Goal: Entertainment & Leisure: Browse casually

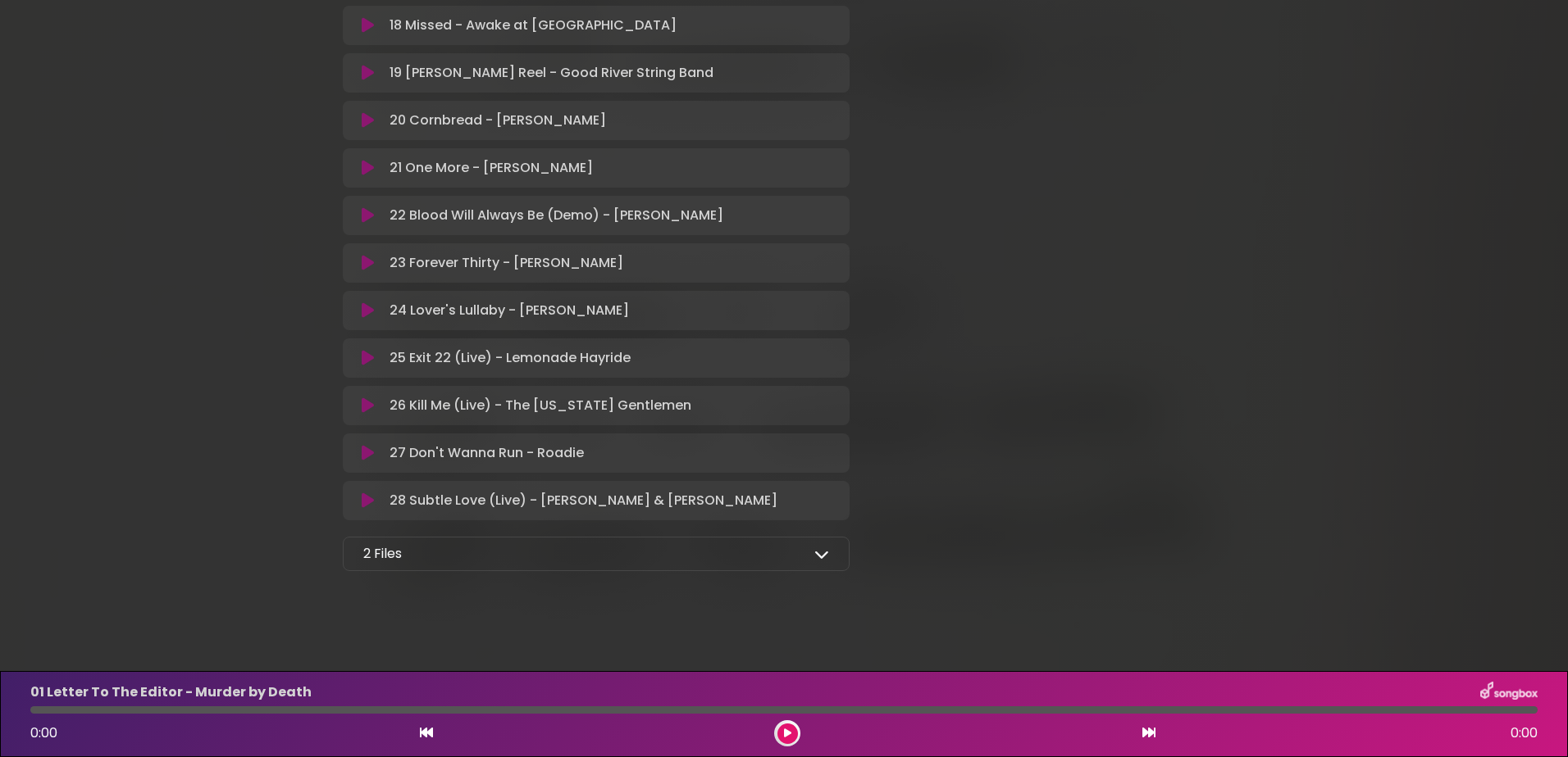
scroll to position [1162, 0]
click at [833, 546] on div "2 Files Full Album - MP3 format - [US_STATE] Artists for Public Media.zip Full …" at bounding box center [596, 550] width 507 height 34
click at [821, 553] on icon at bounding box center [821, 549] width 15 height 15
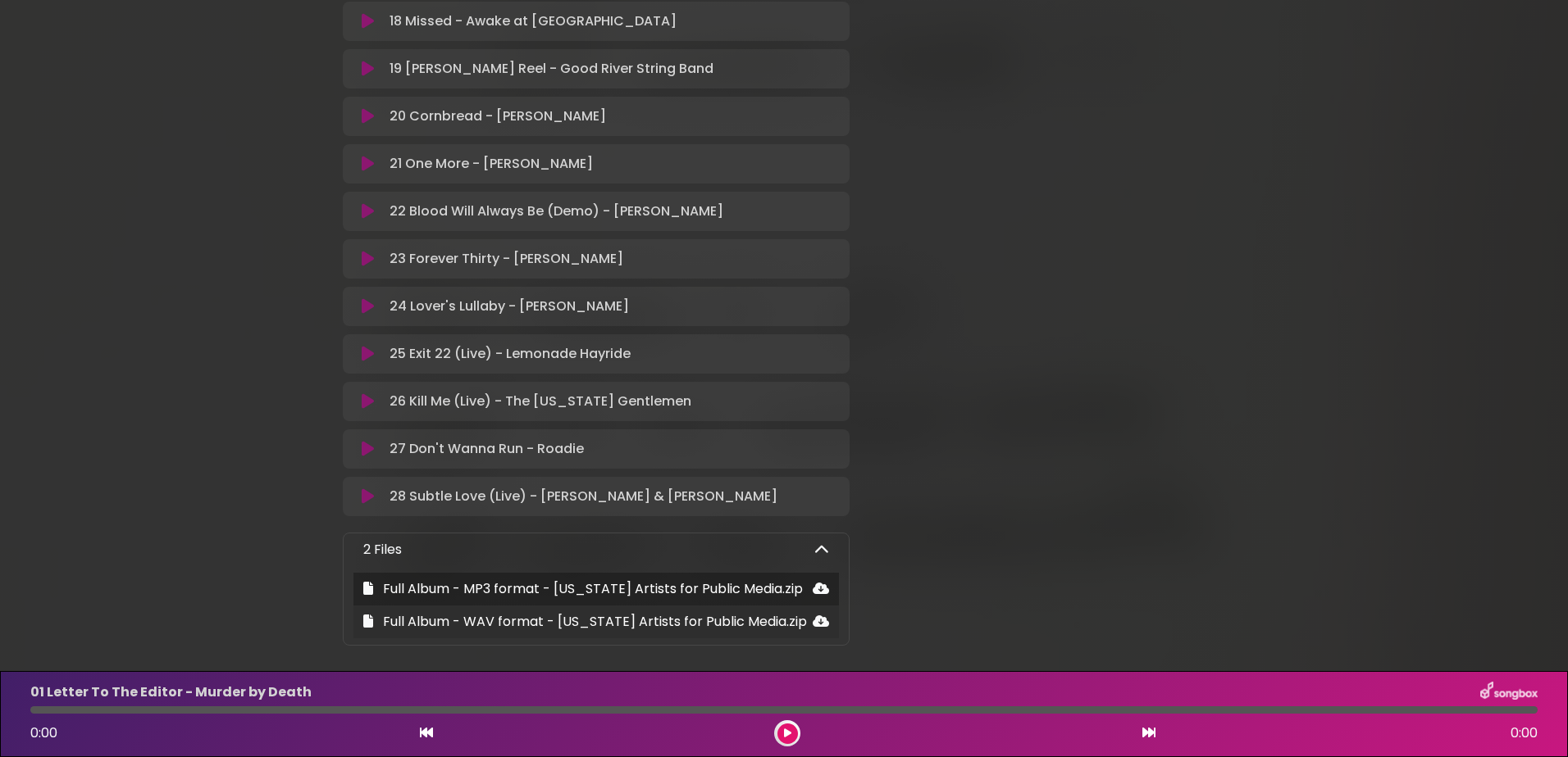
click at [816, 618] on icon at bounding box center [820, 620] width 16 height 13
click at [817, 619] on icon at bounding box center [820, 620] width 16 height 13
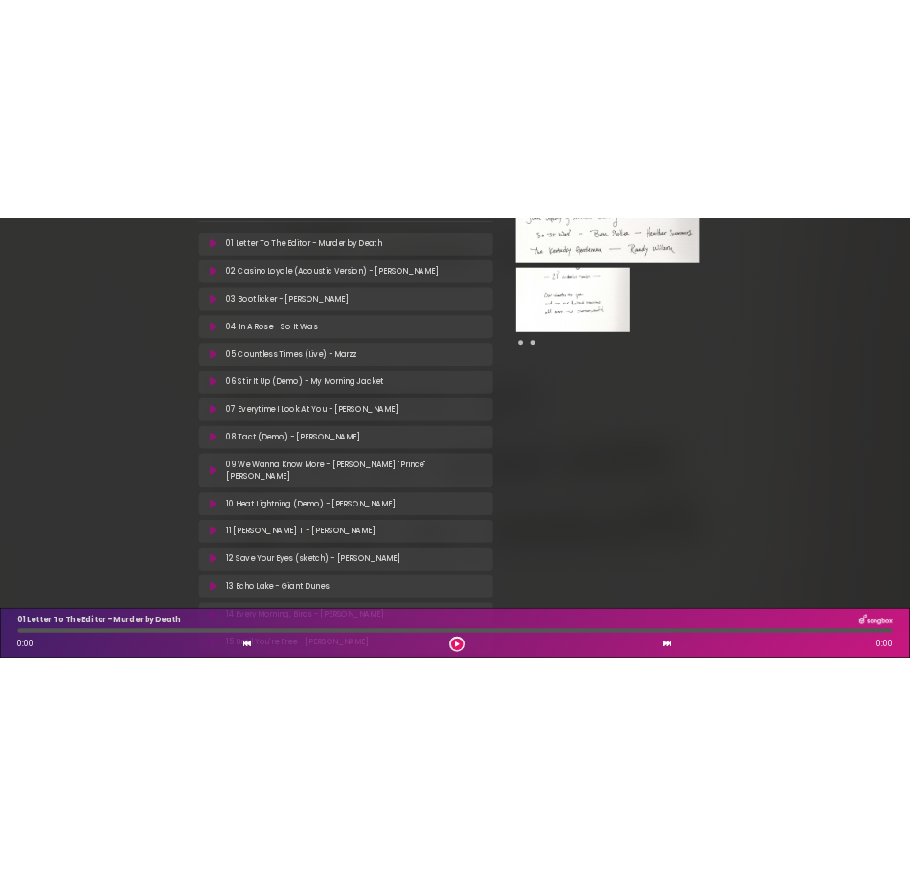
scroll to position [400, 0]
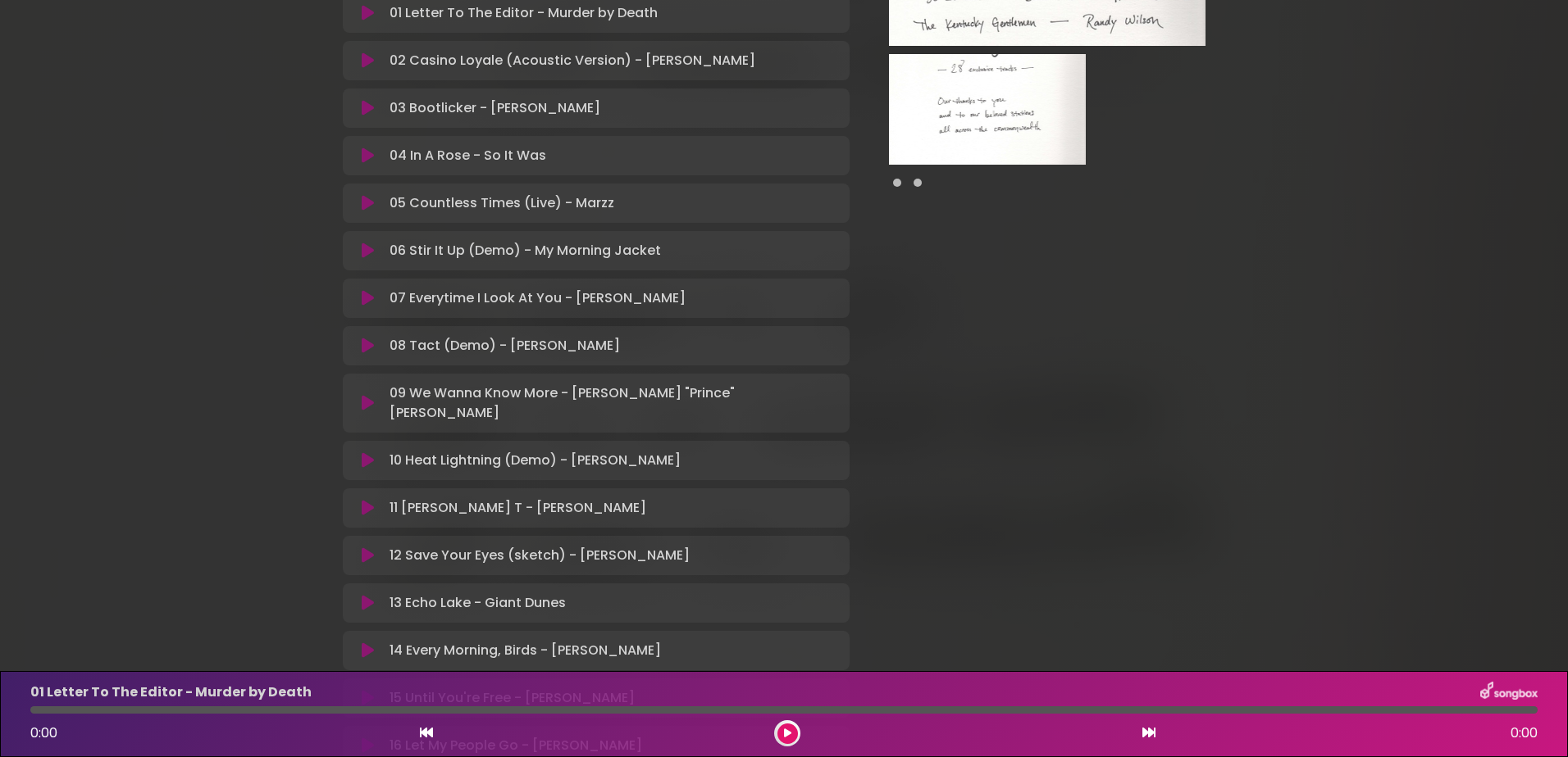
click at [1055, 384] on div at bounding box center [1047, 595] width 376 height 1757
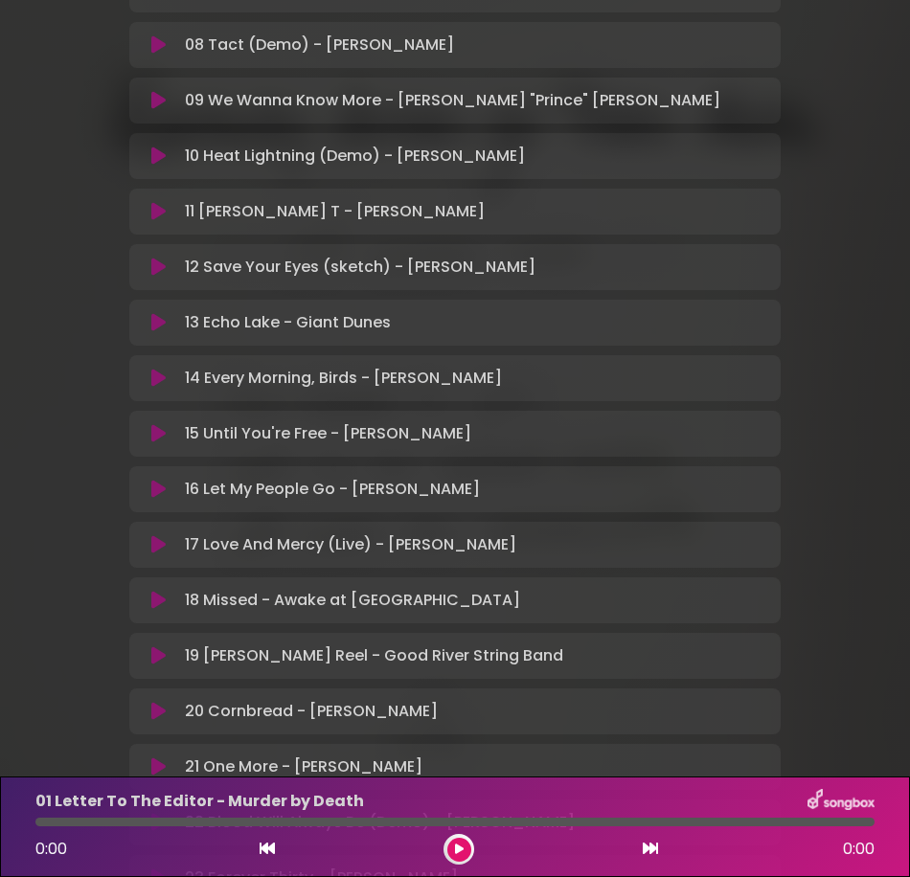
scroll to position [879, 0]
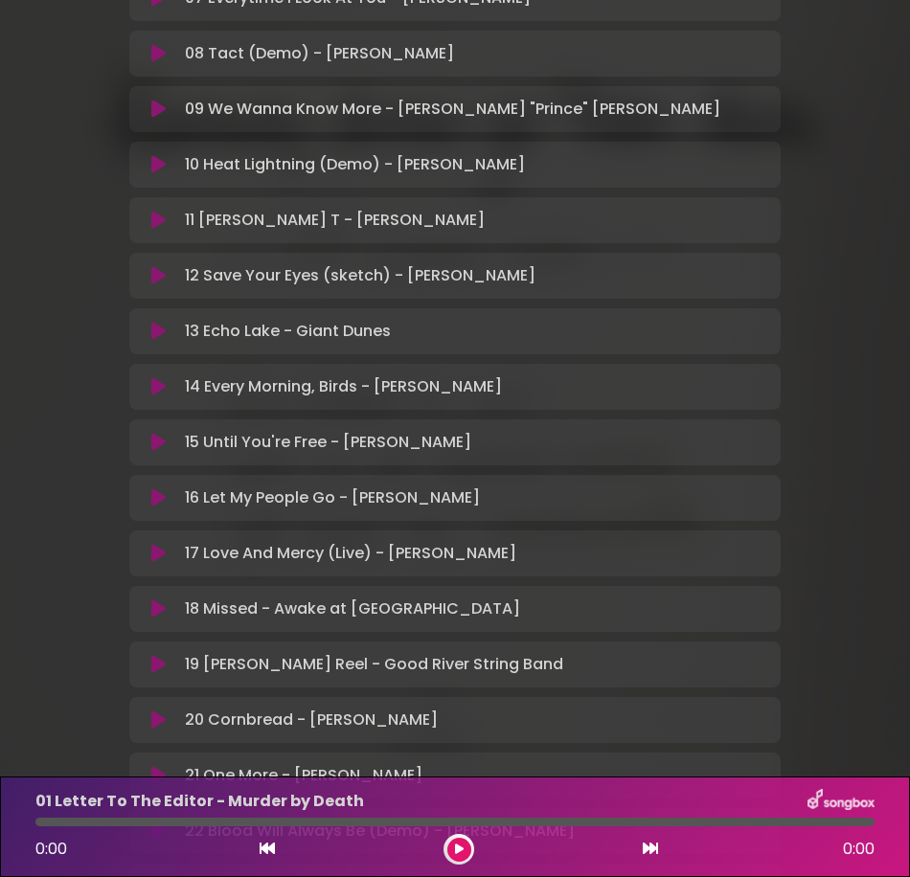
click at [20, 241] on div "[US_STATE] Artists for Public Media Louisville Public Media ×" at bounding box center [455, 250] width 910 height 2213
click at [60, 80] on div "[US_STATE] Artists for Public Media Louisville Public Media ×" at bounding box center [455, 250] width 910 height 2213
click at [50, 333] on div "[US_STATE] Artists for Public Media Louisville Public Media ×" at bounding box center [455, 250] width 910 height 2213
click at [839, 26] on div "[US_STATE] Artists for Public Media Louisville Public Media ×" at bounding box center [455, 250] width 910 height 2213
click at [11, 244] on div "[US_STATE] Artists for Public Media Louisville Public Media ×" at bounding box center [455, 250] width 910 height 2213
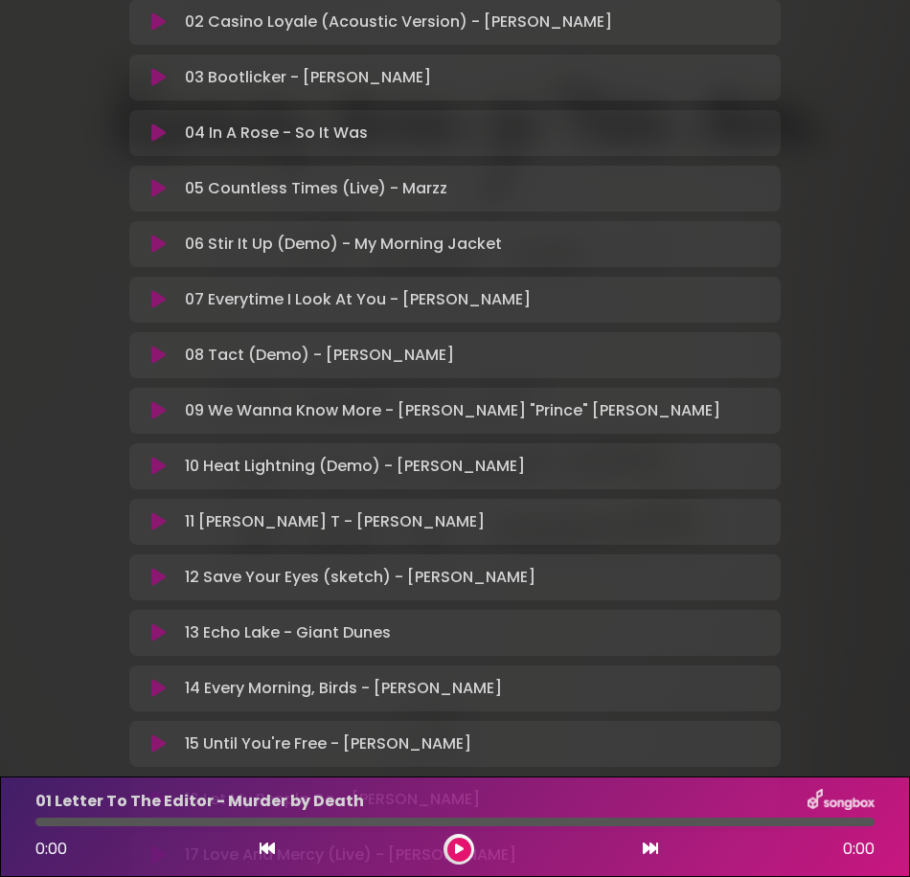
scroll to position [400, 0]
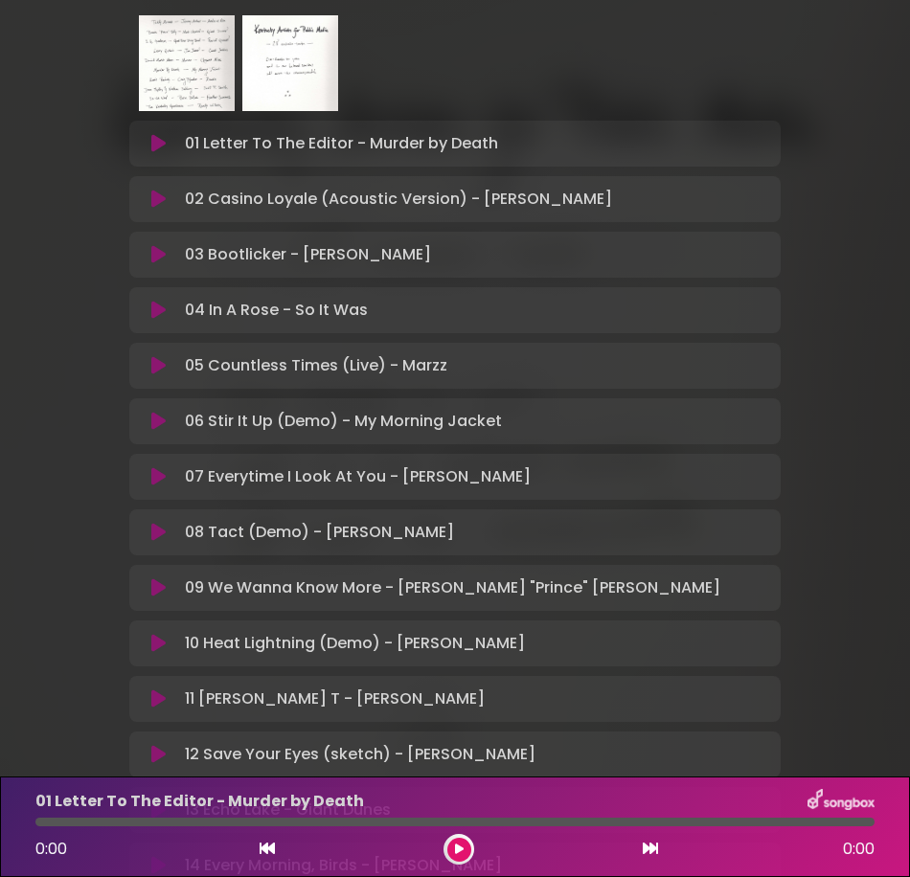
click at [831, 67] on div "[US_STATE] Artists for Public Media Louisville Public Media ×" at bounding box center [455, 729] width 910 height 2213
click at [778, 63] on div at bounding box center [454, 63] width 651 height 115
click at [56, 125] on div "[US_STATE] Artists for Public Media Louisville Public Media ×" at bounding box center [455, 729] width 910 height 2213
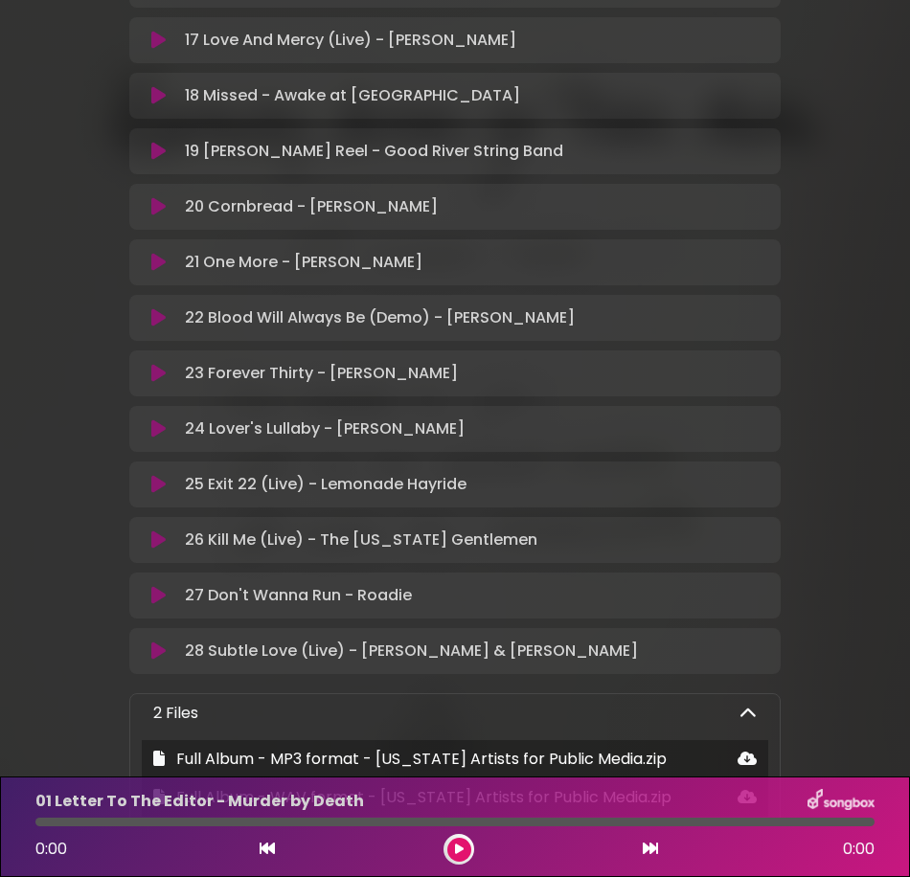
scroll to position [1358, 0]
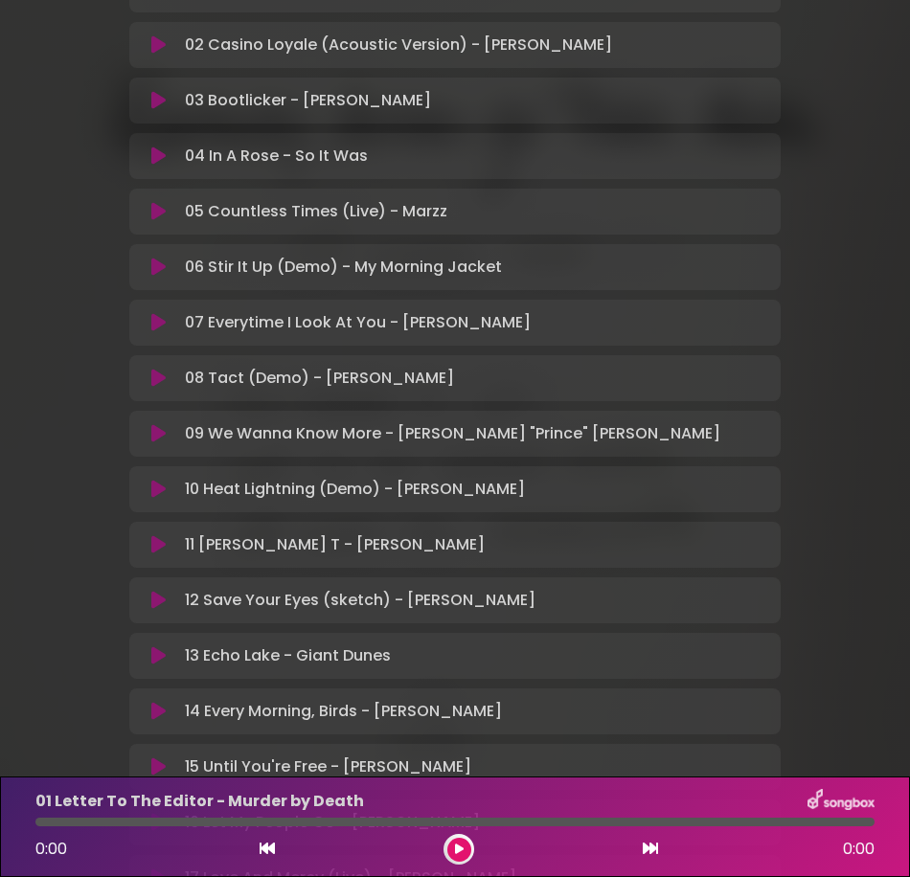
scroll to position [592, 0]
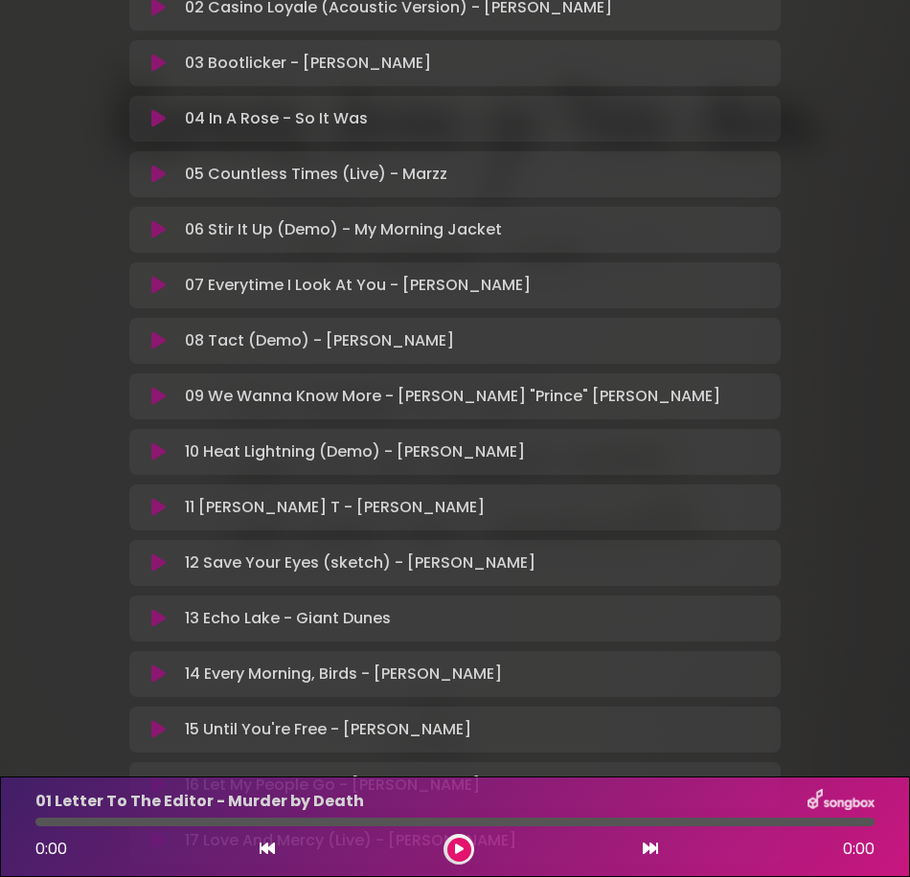
click at [38, 301] on div "[US_STATE] Artists for Public Media Louisville Public Media ×" at bounding box center [455, 537] width 910 height 2213
click at [105, 312] on div "[US_STATE] Artists for Public Media Louisville Public Media ×" at bounding box center [455, 537] width 910 height 2213
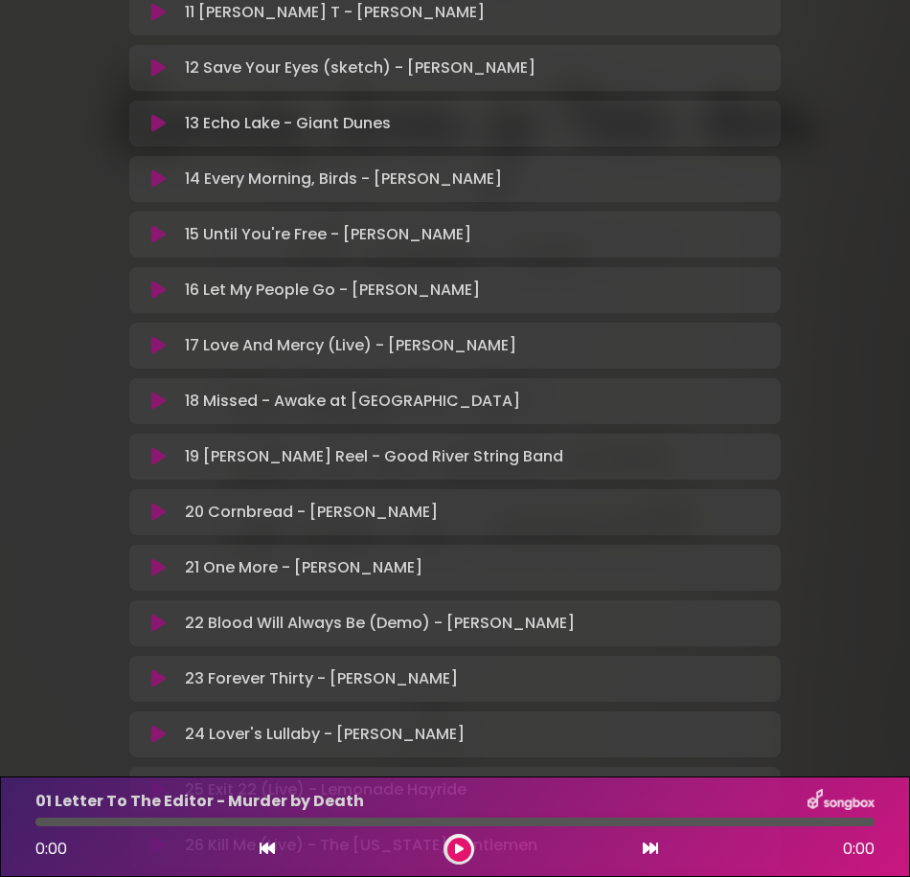
scroll to position [1263, 0]
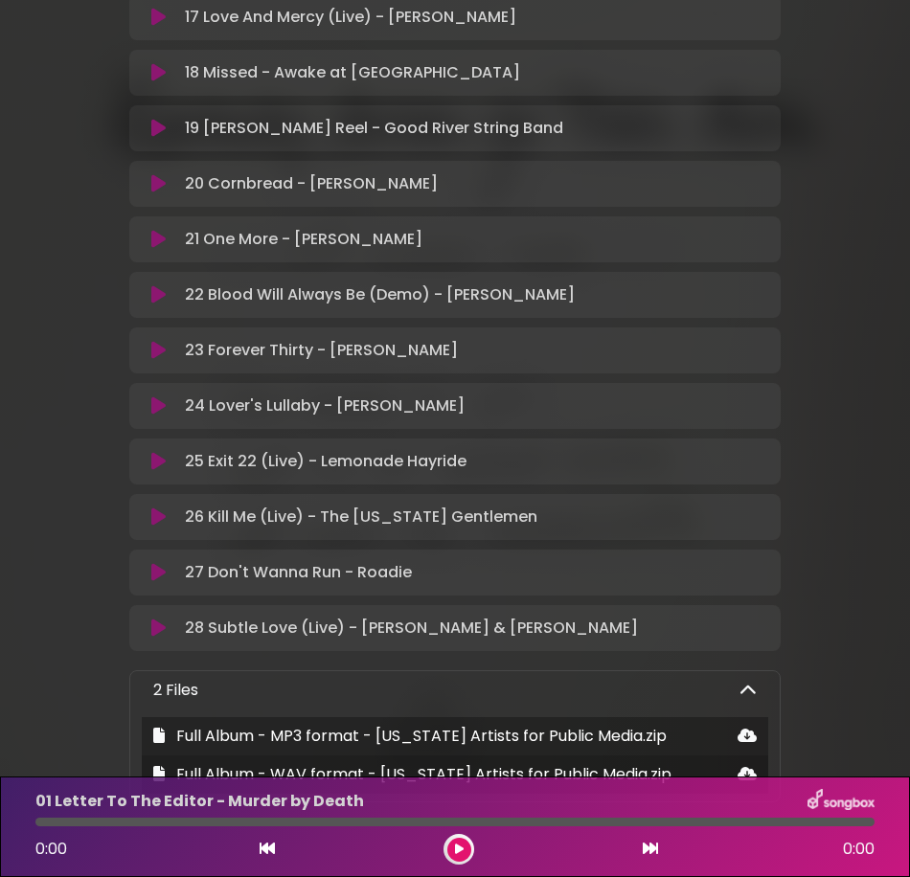
scroll to position [1261, 0]
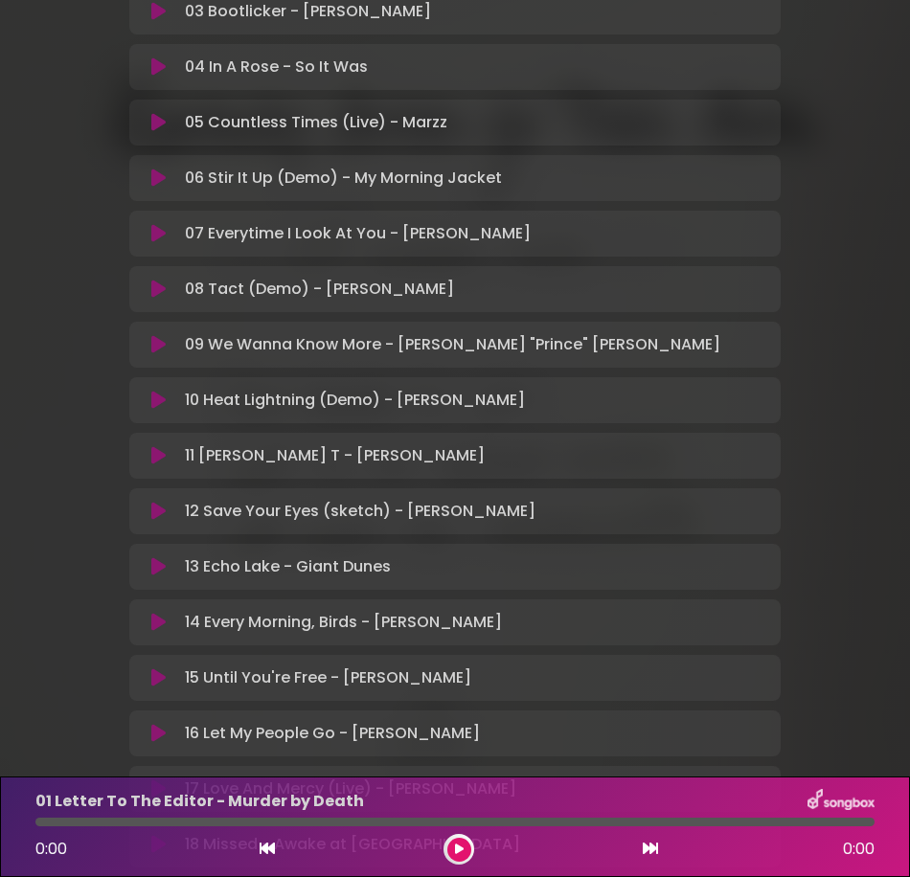
scroll to position [590, 0]
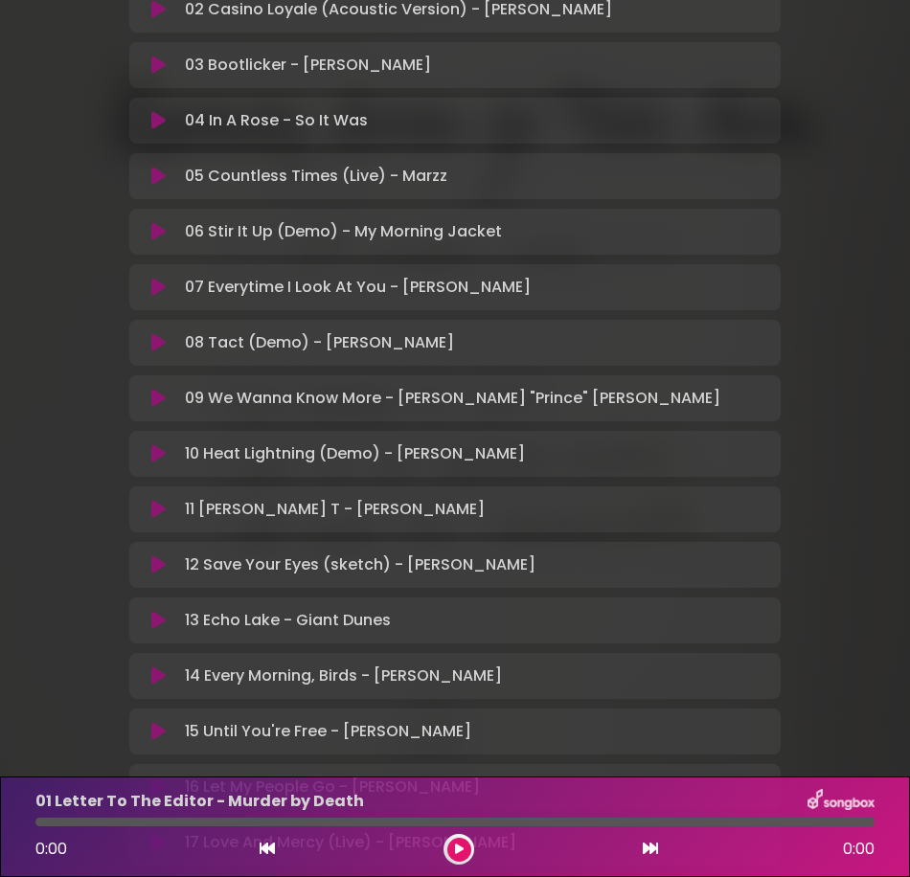
click at [67, 270] on div "[US_STATE] Artists for Public Media Louisville Public Media ×" at bounding box center [455, 539] width 910 height 2213
click at [68, 307] on div "[US_STATE] Artists for Public Media Louisville Public Media ×" at bounding box center [455, 539] width 910 height 2213
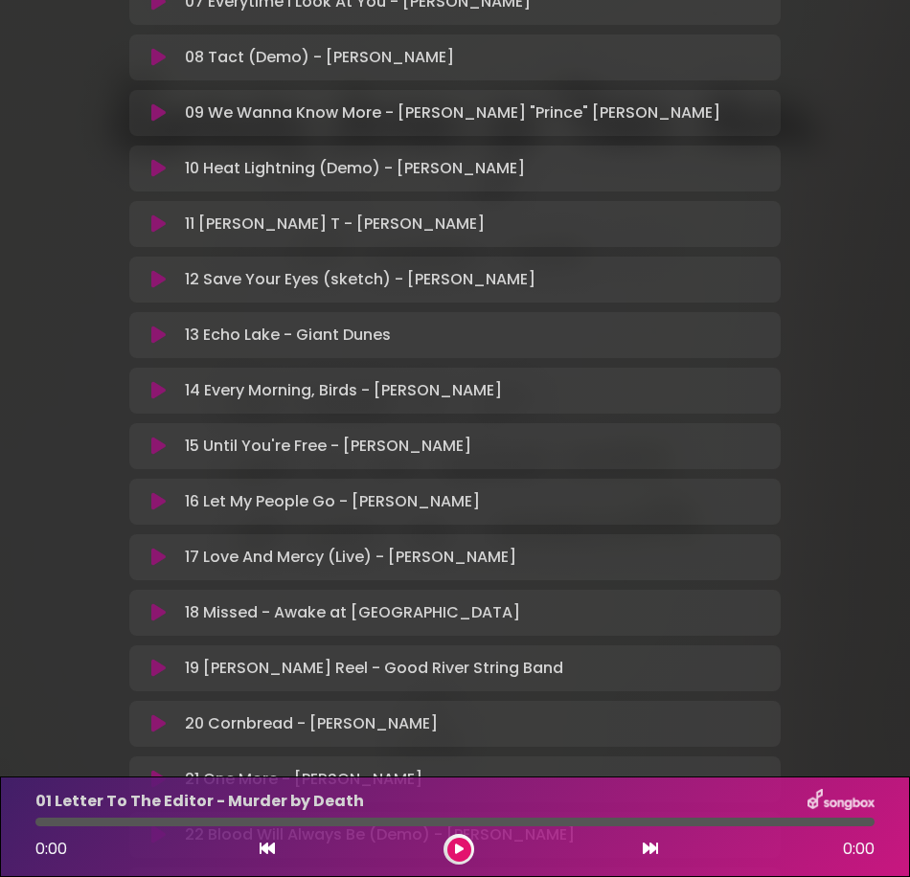
scroll to position [877, 0]
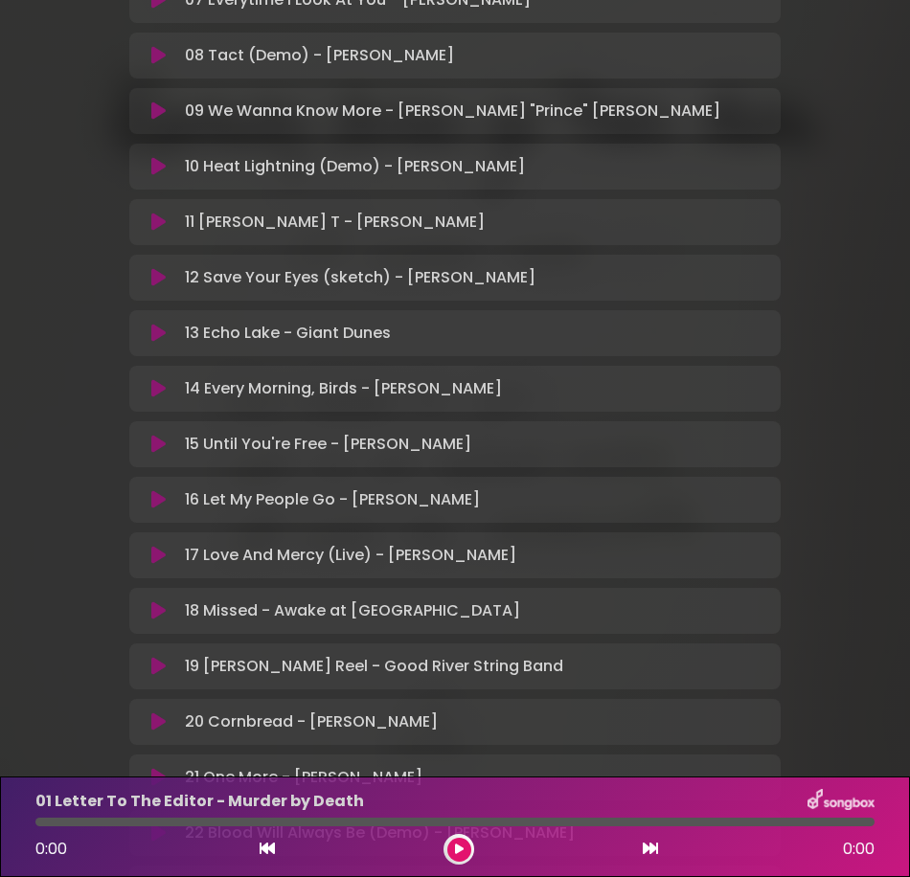
click at [4, 369] on div "[US_STATE] Artists for Public Media Louisville Public Media ×" at bounding box center [455, 252] width 910 height 2213
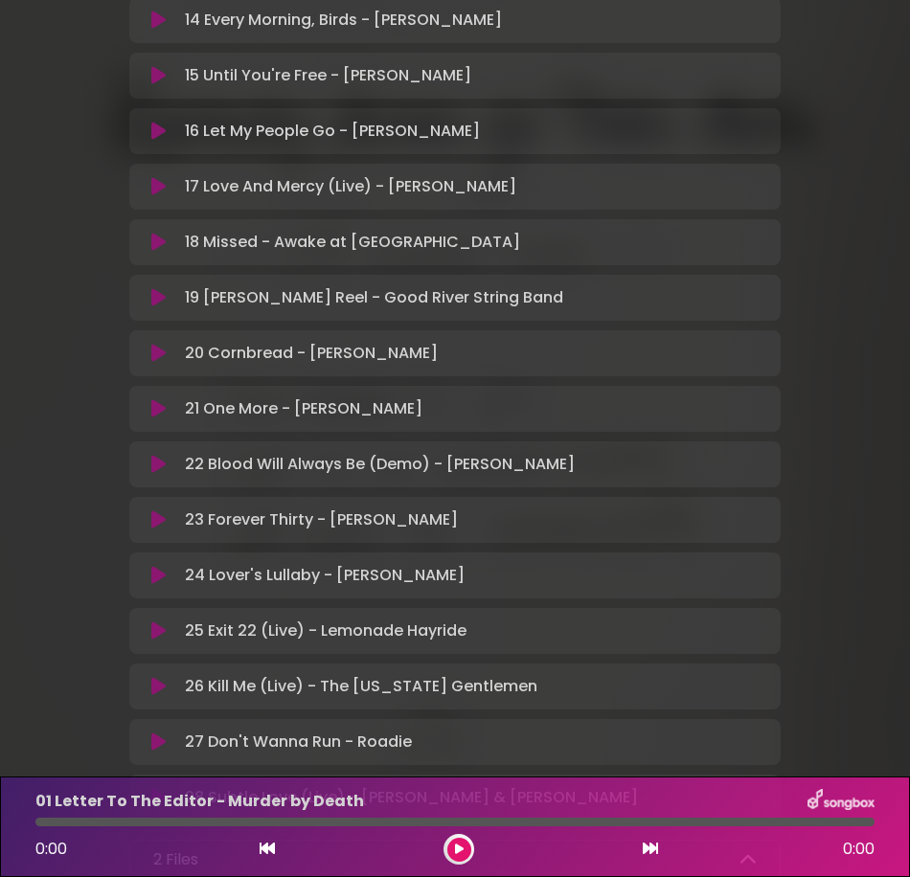
scroll to position [1261, 0]
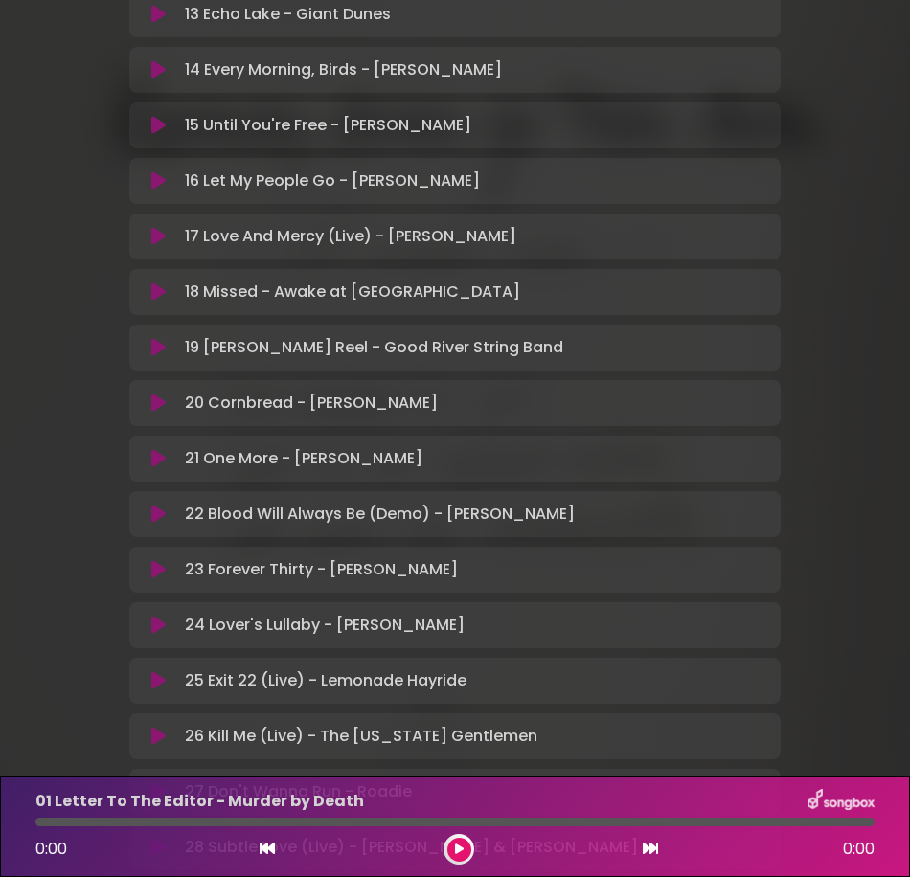
scroll to position [1165, 0]
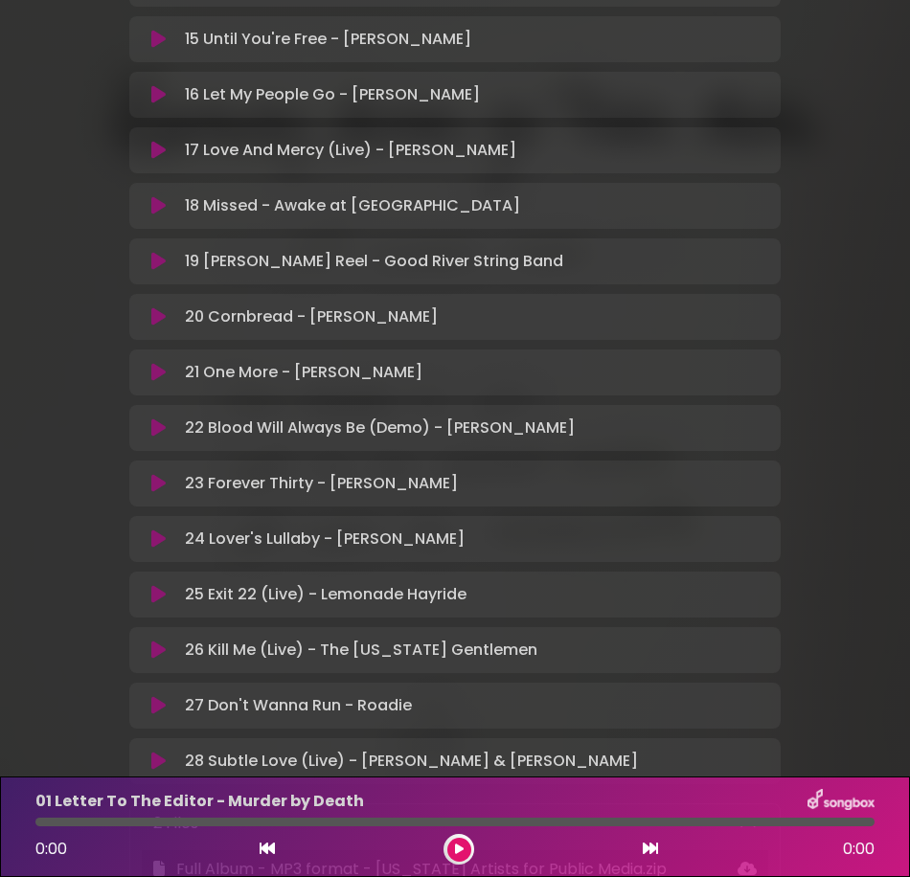
scroll to position [1548, 0]
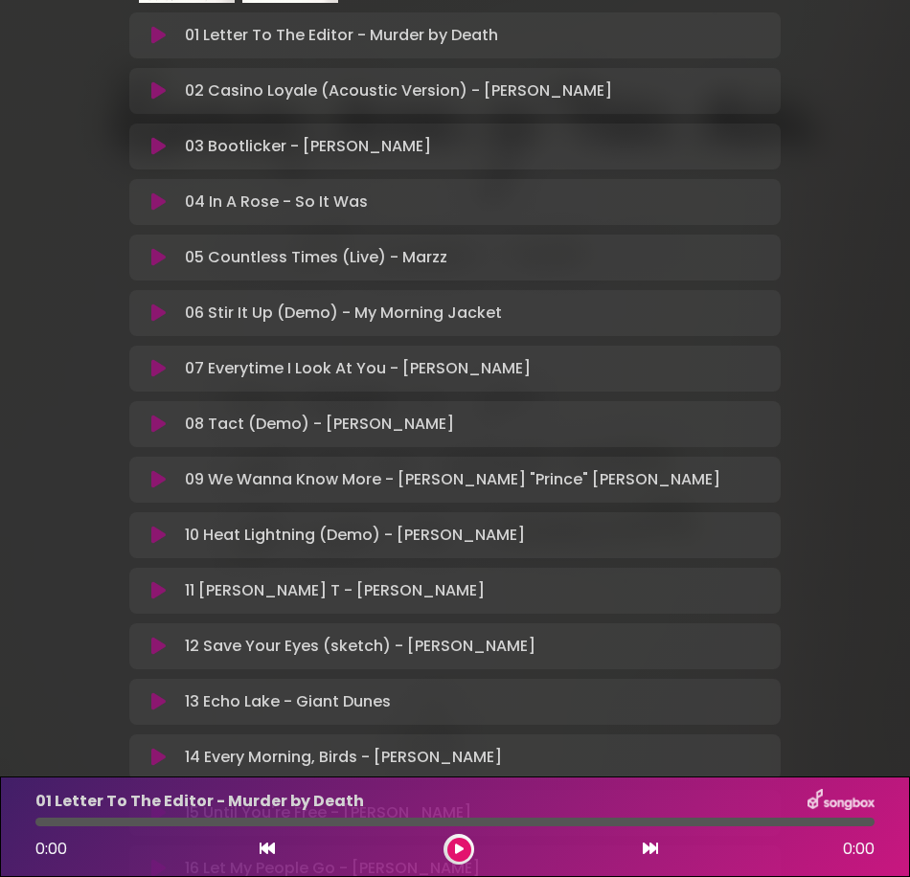
scroll to position [303, 0]
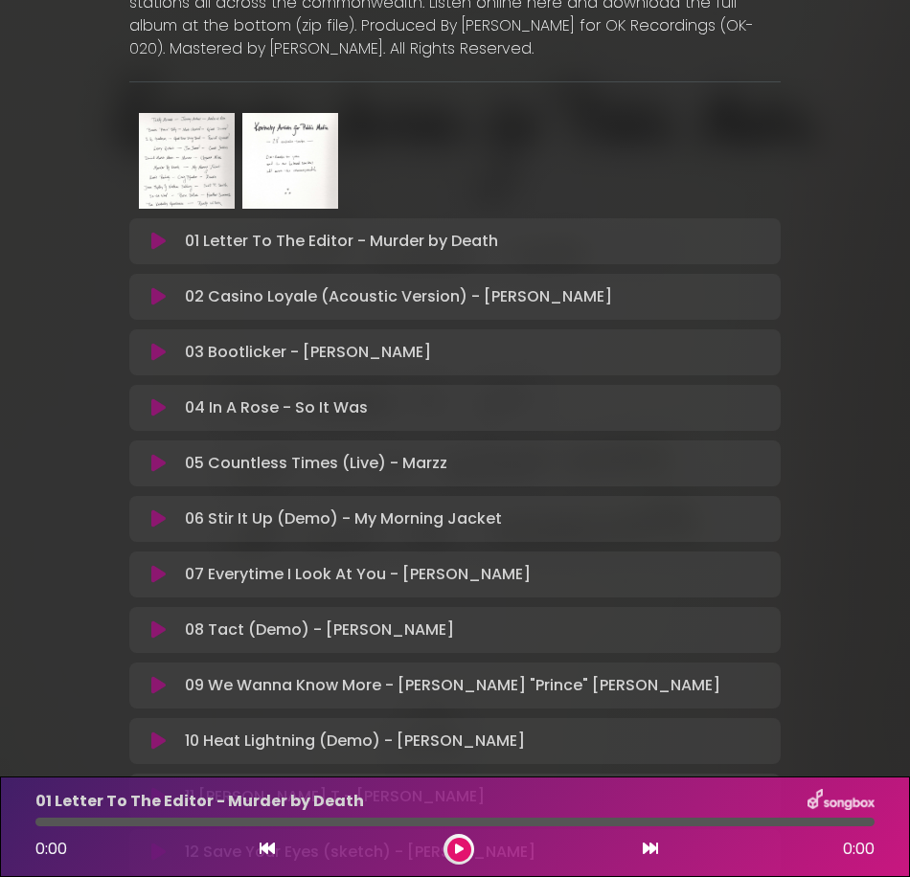
click at [61, 322] on div "[US_STATE] Artists for Public Media Louisville Public Media ×" at bounding box center [455, 826] width 910 height 2213
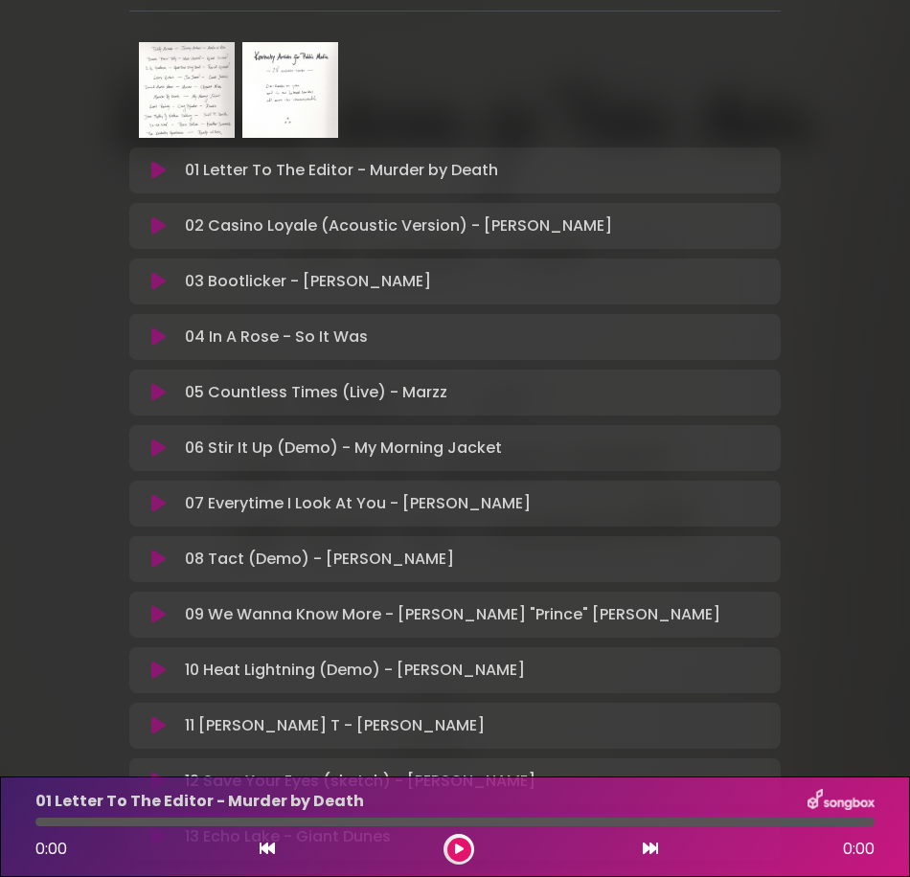
scroll to position [590, 0]
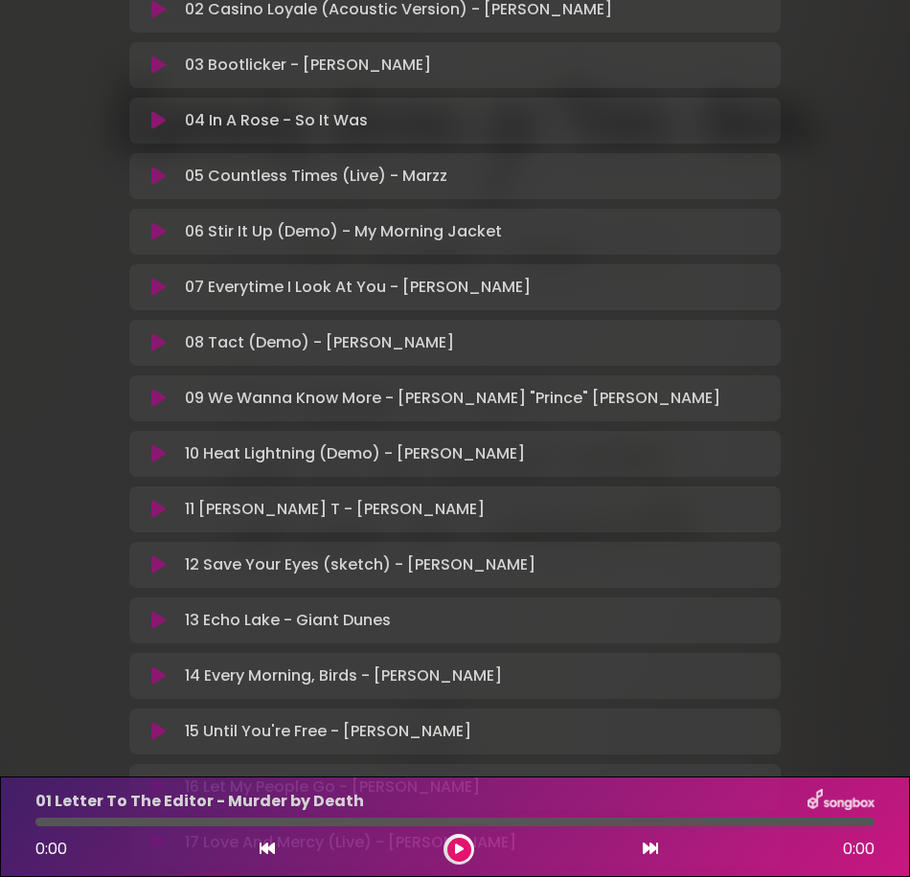
click at [25, 273] on div "[US_STATE] Artists for Public Media Louisville Public Media ×" at bounding box center [455, 539] width 910 height 2213
click at [80, 501] on div "[US_STATE] Artists for Public Media Louisville Public Media ×" at bounding box center [455, 539] width 910 height 2213
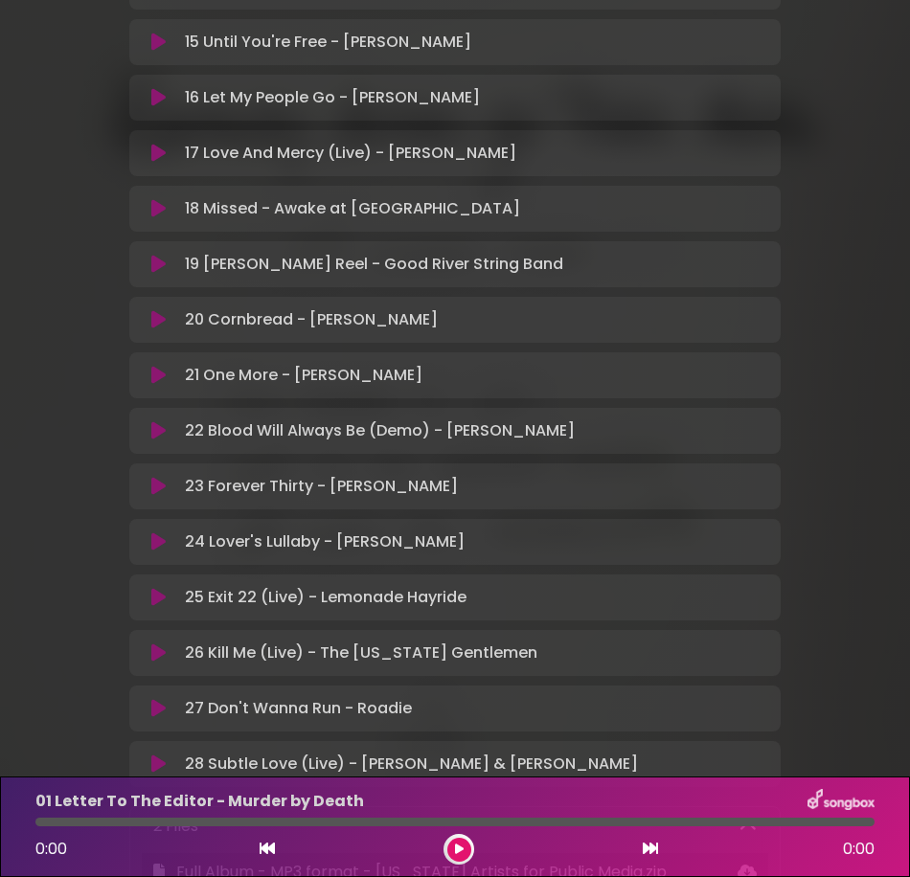
scroll to position [1356, 0]
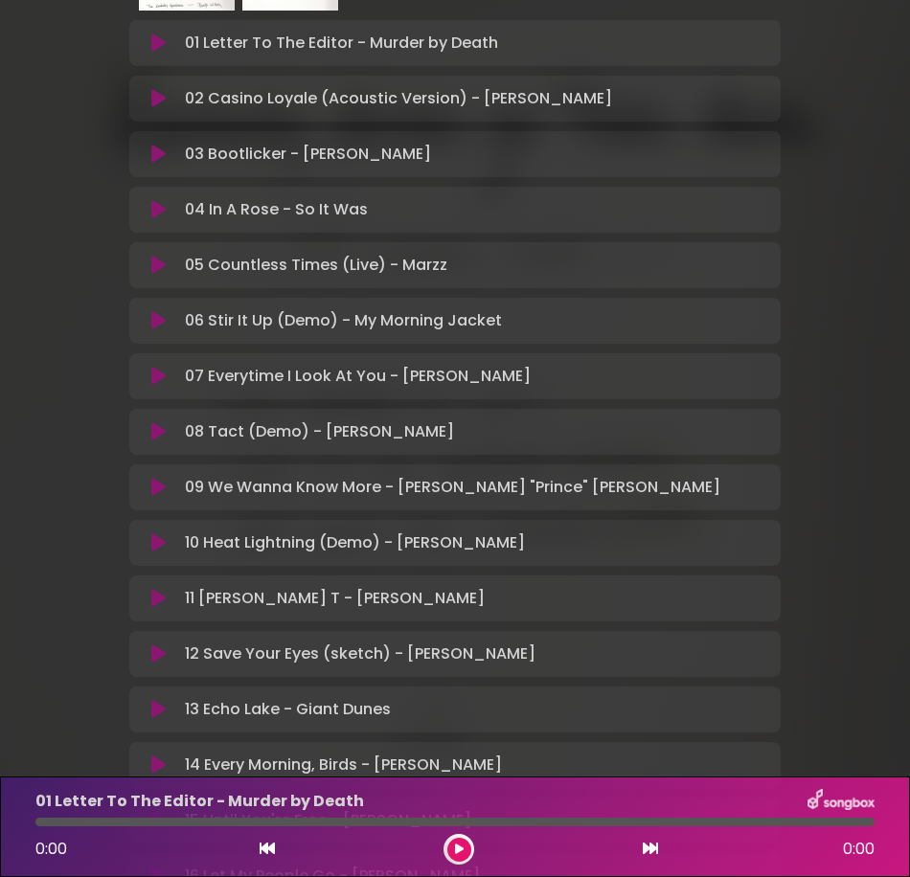
scroll to position [494, 0]
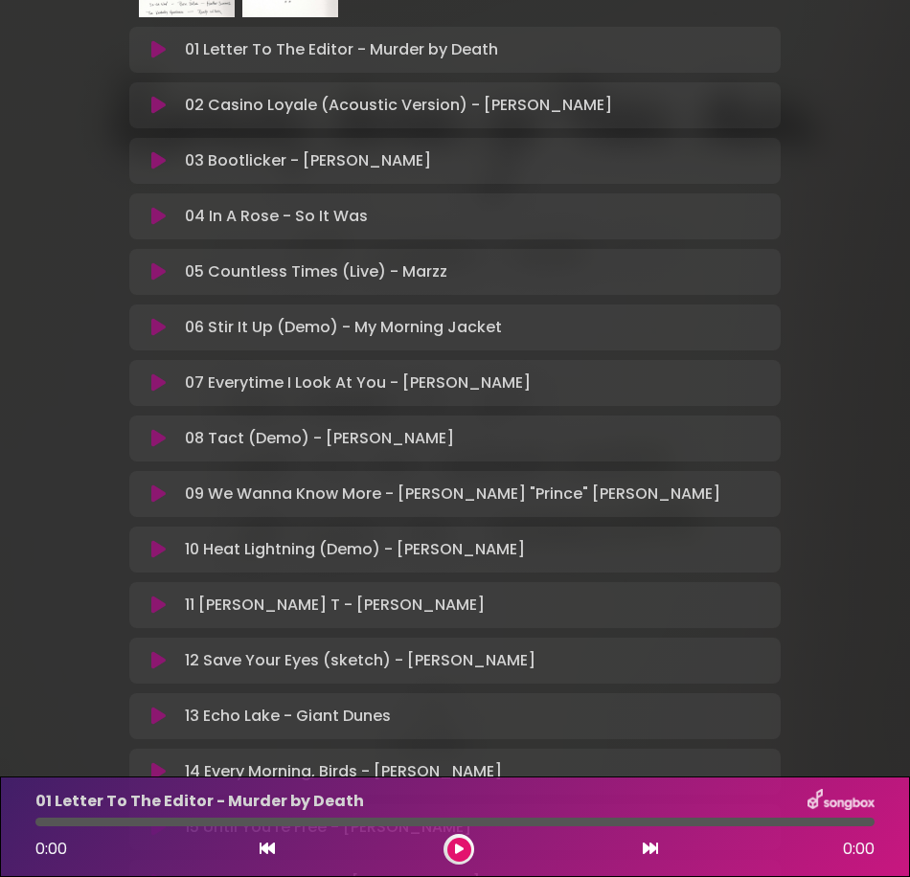
click at [51, 257] on div "[US_STATE] Artists for Public Media Louisville Public Media ×" at bounding box center [455, 635] width 910 height 2213
click at [70, 230] on div "[US_STATE] Artists for Public Media Louisville Public Media ×" at bounding box center [455, 635] width 910 height 2213
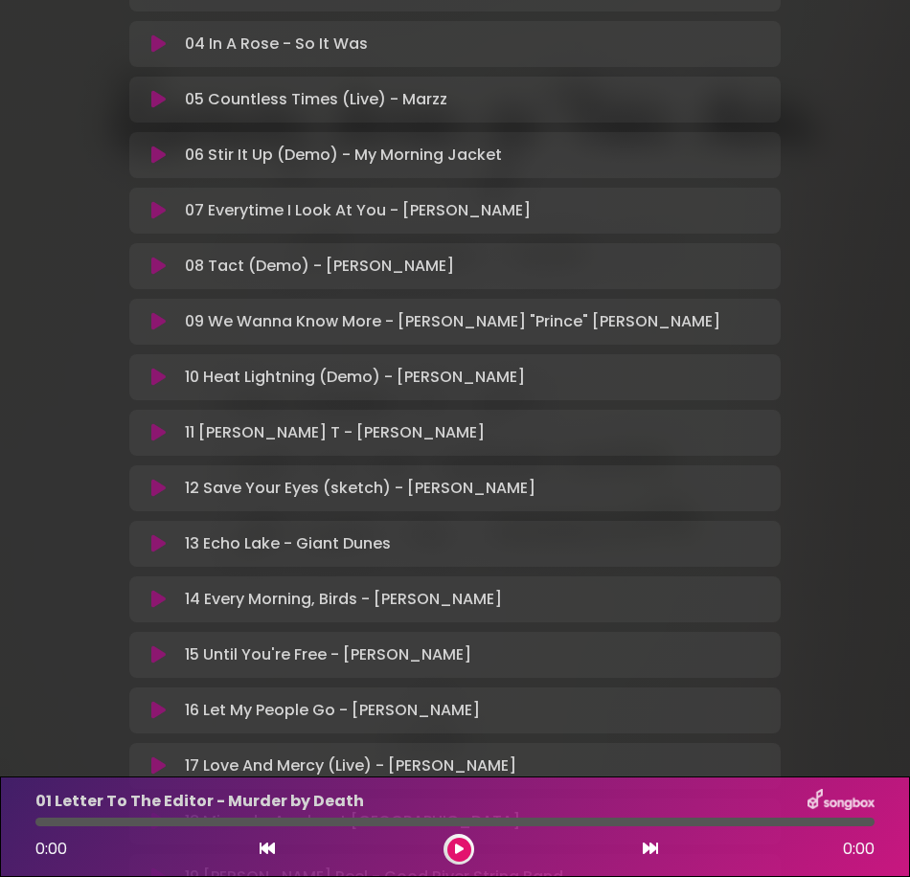
scroll to position [686, 0]
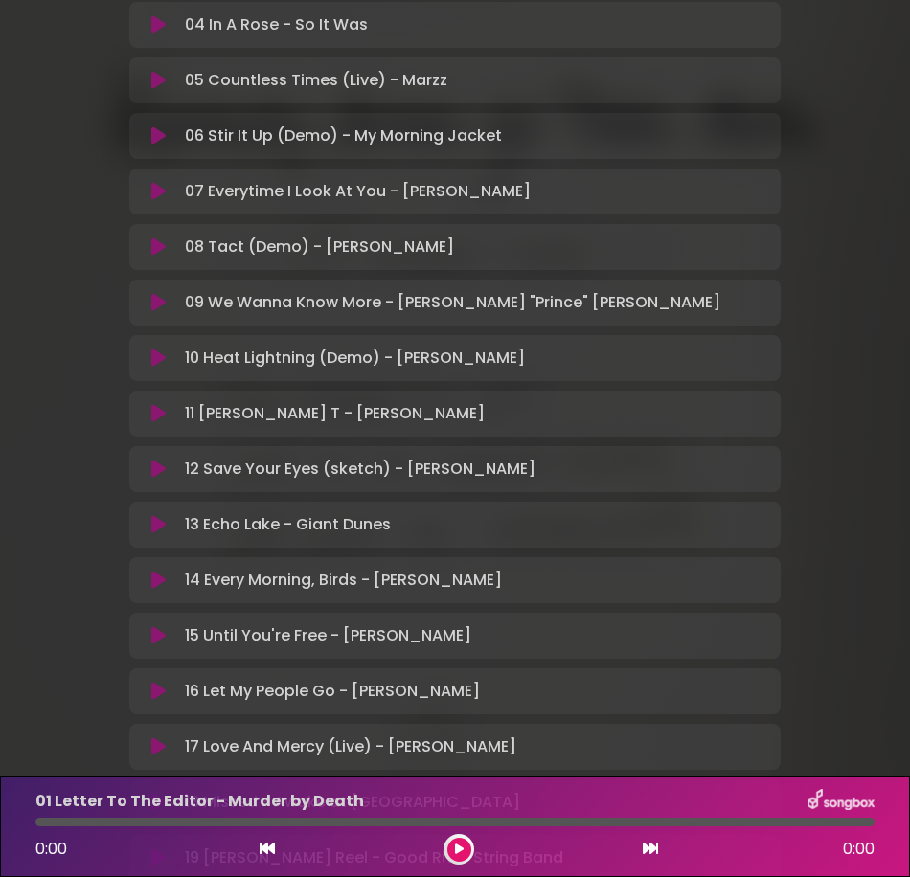
click at [45, 285] on div "[US_STATE] Artists for Public Media Louisville Public Media ×" at bounding box center [455, 443] width 910 height 2213
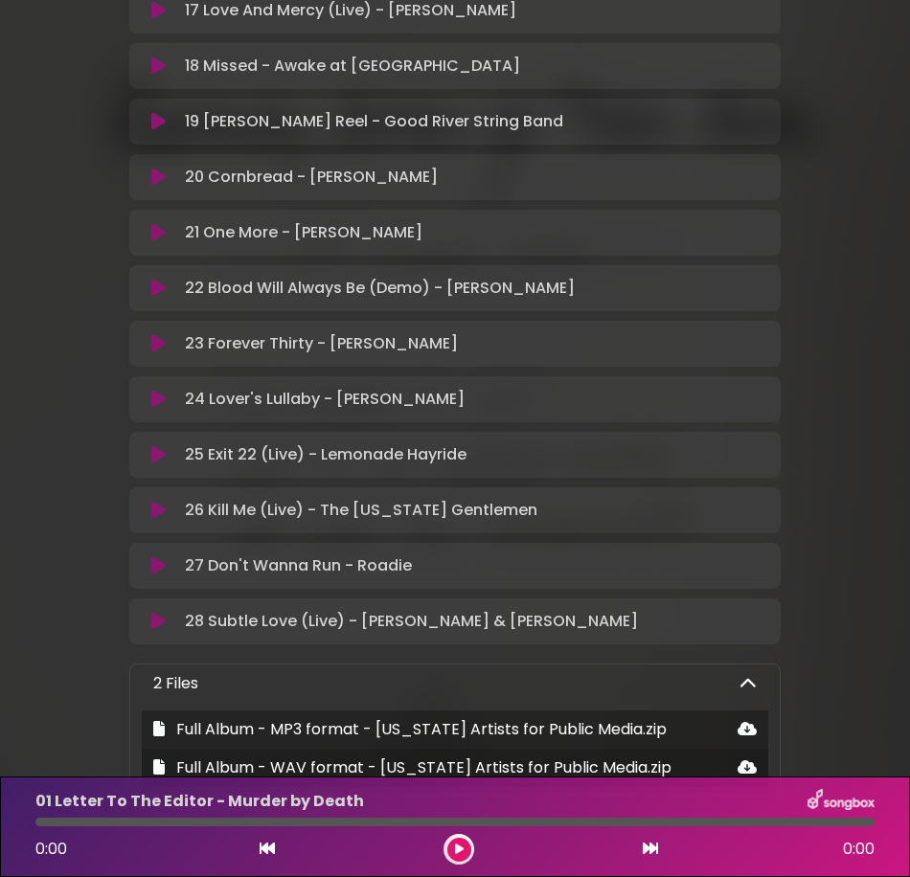
scroll to position [1452, 0]
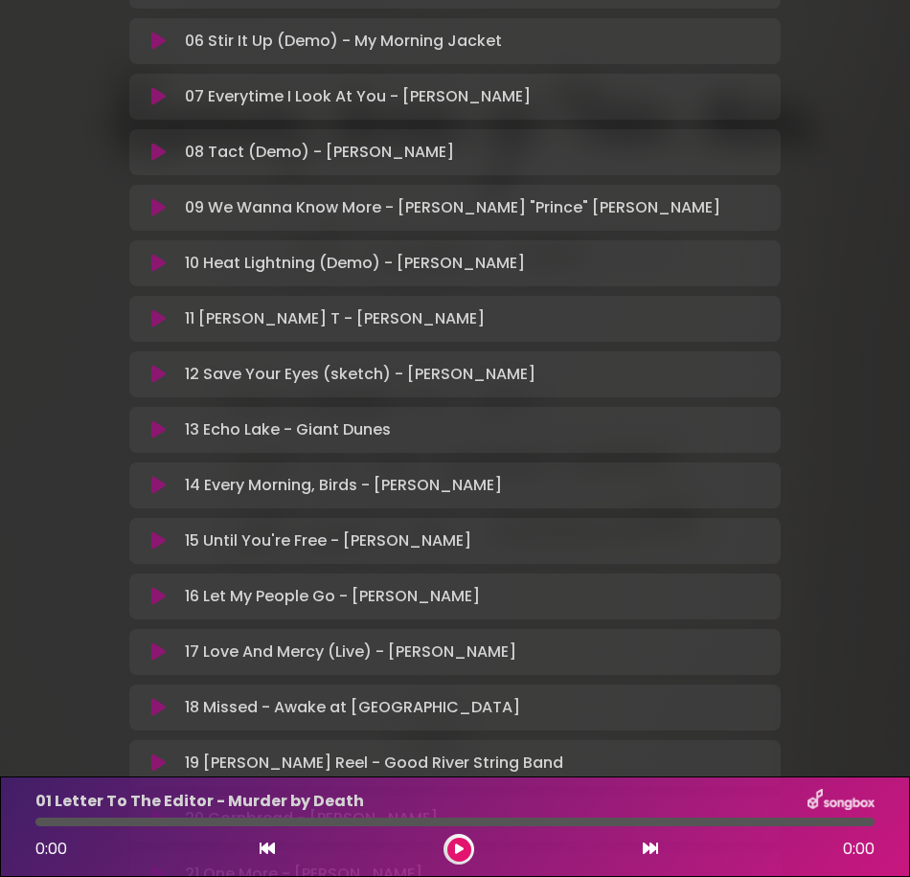
scroll to position [782, 0]
click at [57, 298] on div "[US_STATE] Artists for Public Media Louisville Public Media ×" at bounding box center [455, 347] width 910 height 2213
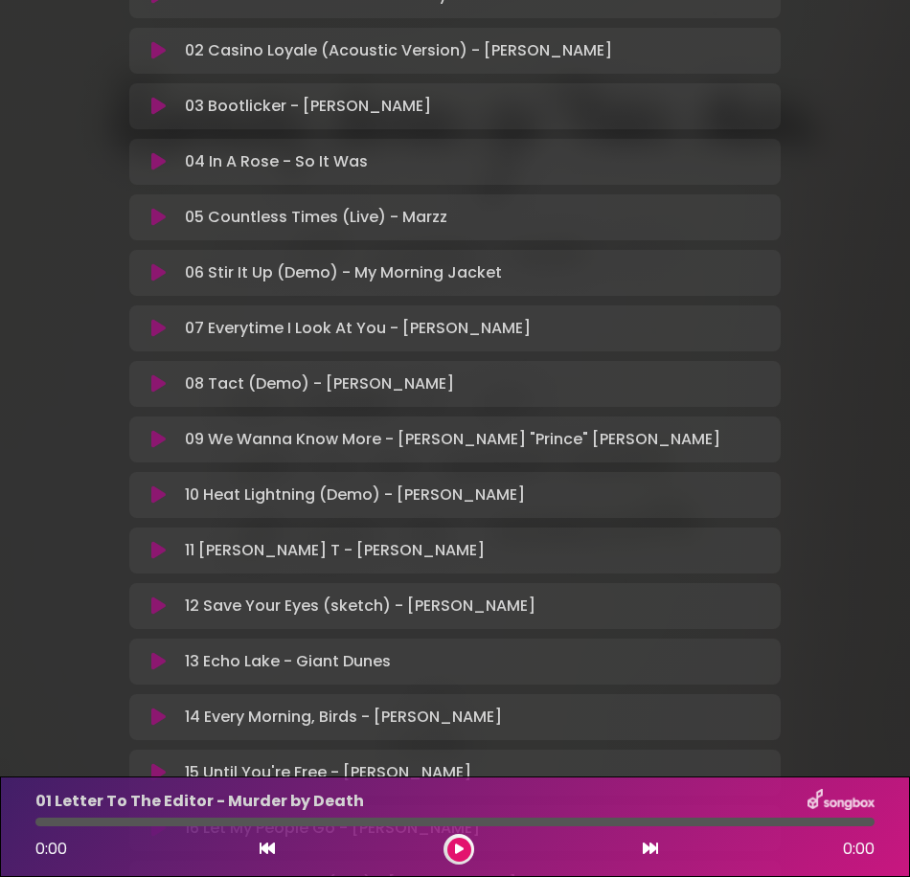
scroll to position [494, 0]
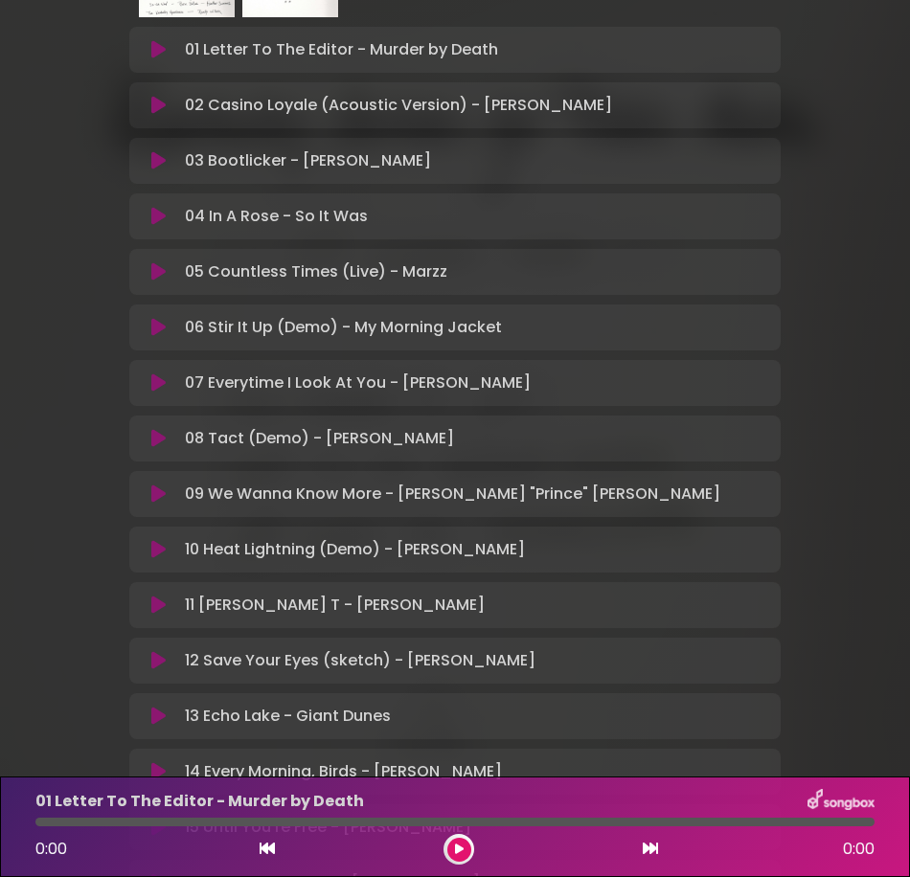
click at [93, 513] on div "[US_STATE] Artists for Public Media Louisville Public Media ×" at bounding box center [455, 635] width 910 height 2213
